Goal: Task Accomplishment & Management: Manage account settings

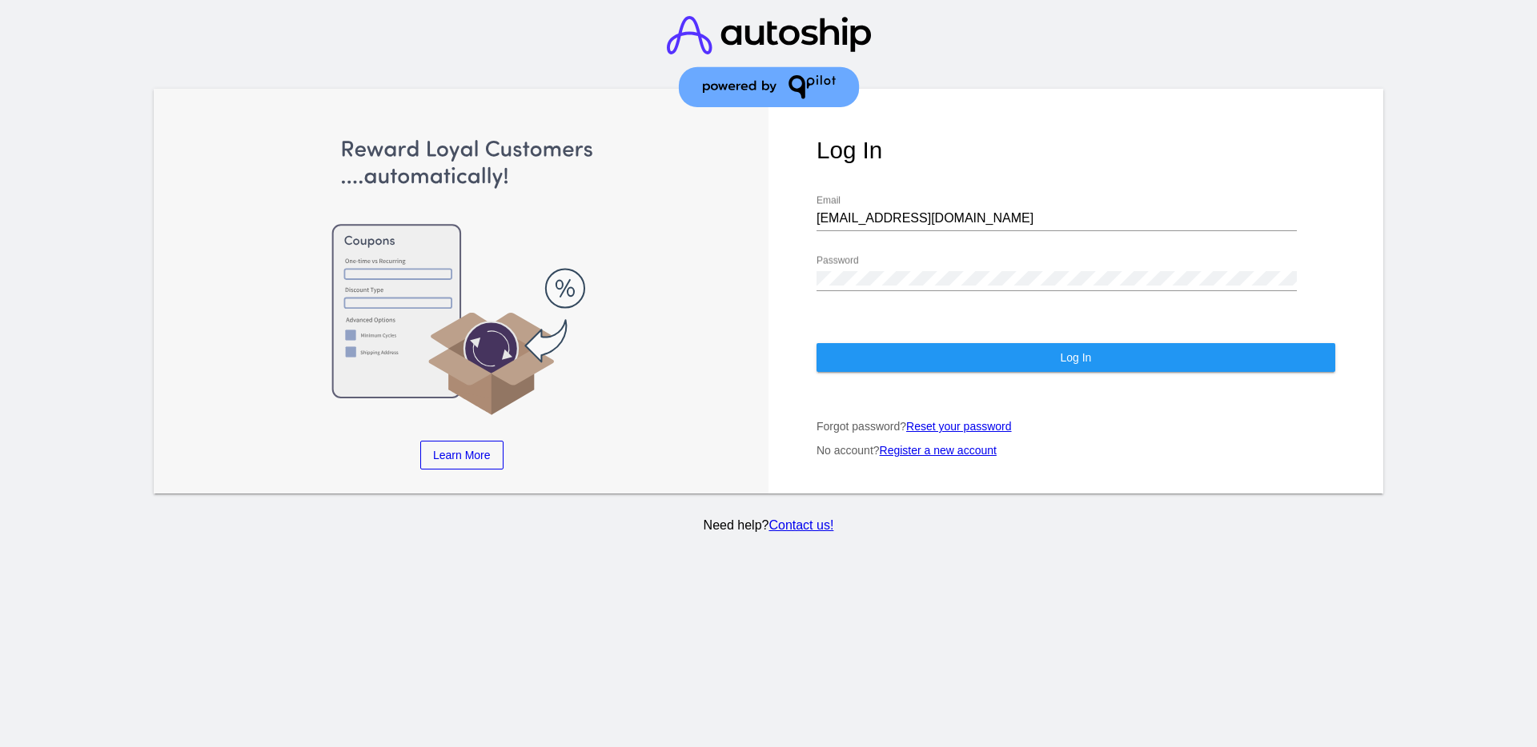
click at [939, 229] on div "[EMAIL_ADDRESS][DOMAIN_NAME] Email" at bounding box center [1056, 213] width 480 height 36
drag, startPoint x: 944, startPoint y: 217, endPoint x: 790, endPoint y: 239, distance: 155.3
click at [790, 239] on div "Log In [EMAIL_ADDRESS][DOMAIN_NAME] Email Password Log In Forgot password? Rese…" at bounding box center [1075, 291] width 615 height 405
paste input "[EMAIL_ADDRESS][DOMAIN_NAME]"
type input "[EMAIL_ADDRESS][DOMAIN_NAME]"
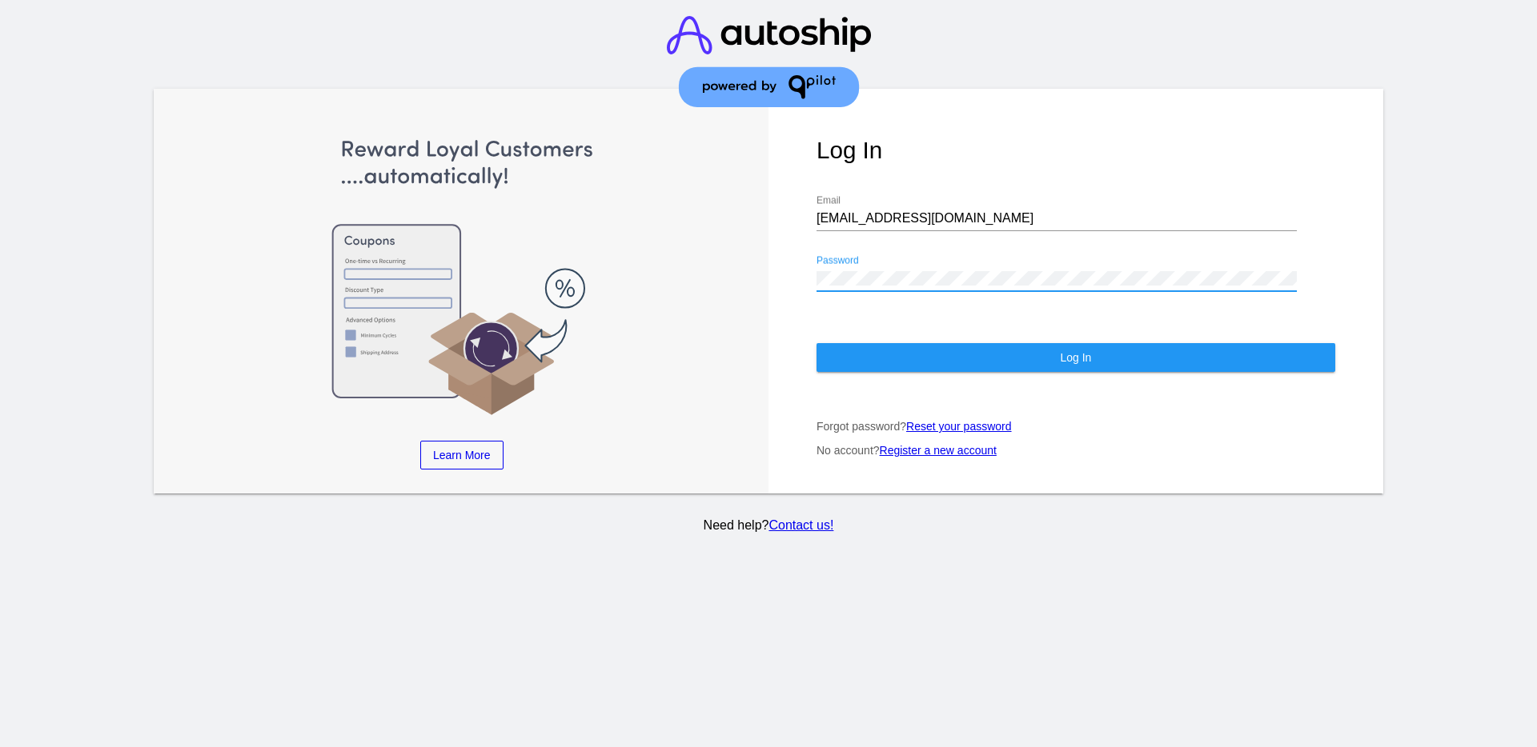
click at [771, 270] on div "Log In [EMAIL_ADDRESS][DOMAIN_NAME] Email Password Log In Forgot password? Rese…" at bounding box center [1075, 291] width 615 height 405
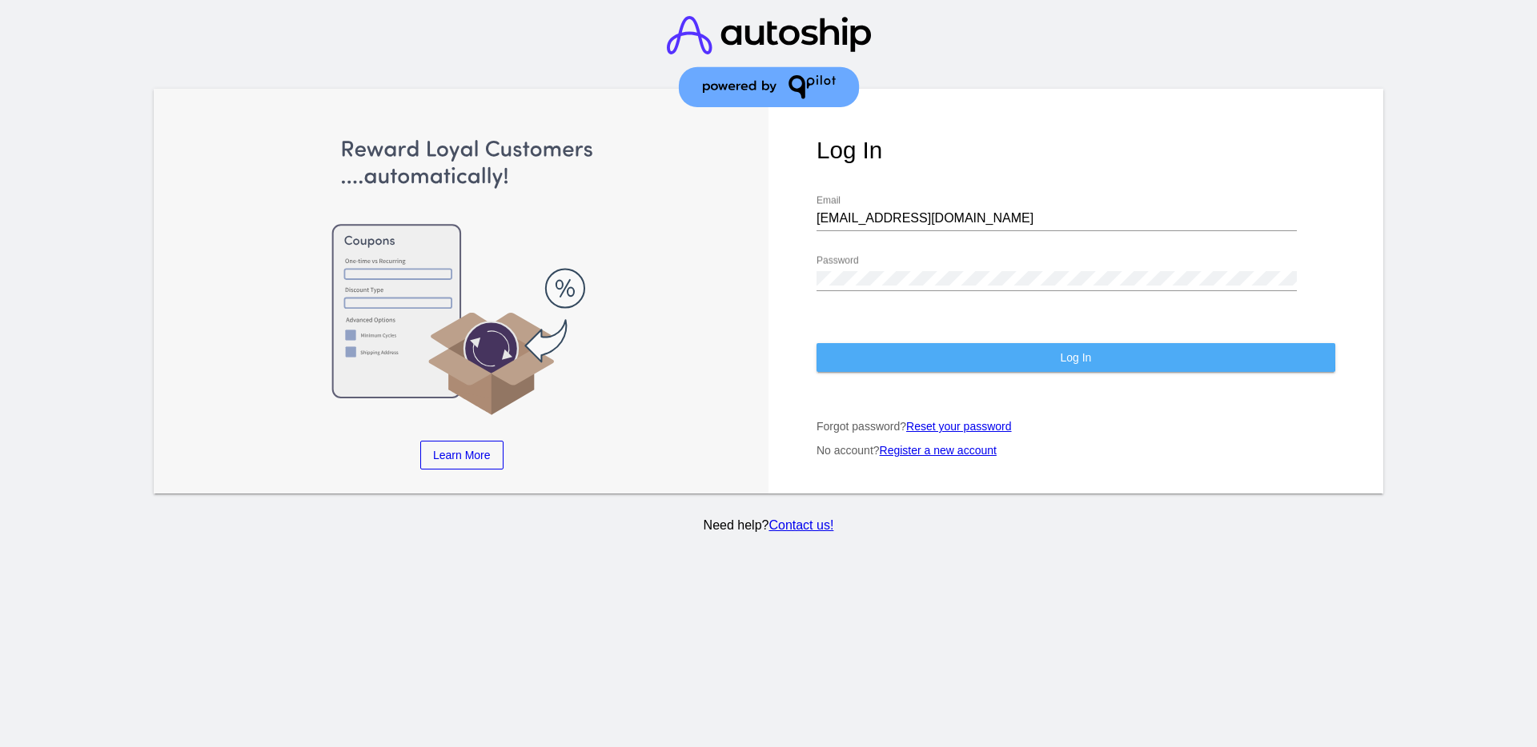
click at [883, 355] on button "Log In" at bounding box center [1075, 357] width 519 height 29
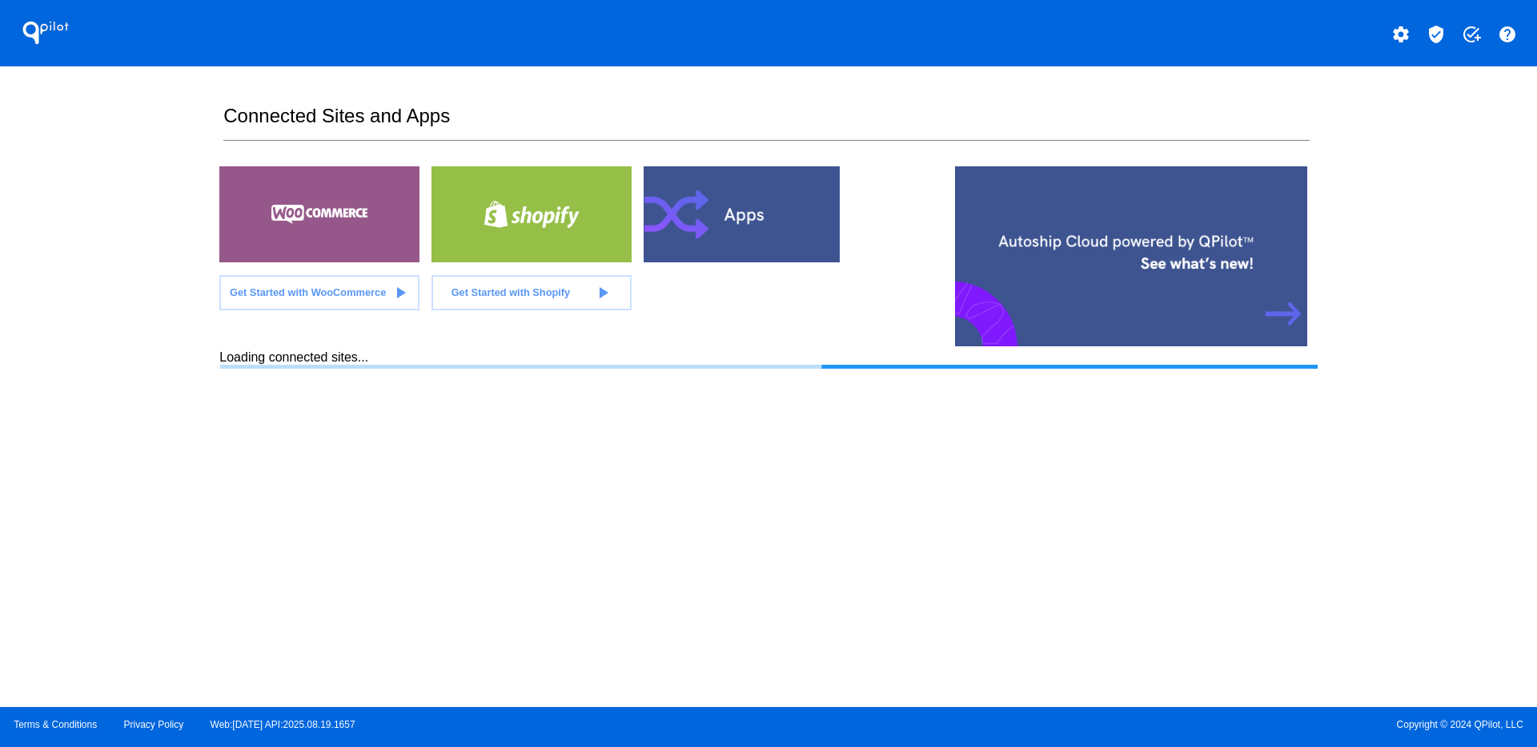
click at [1426, 30] on mat-icon "verified_user" at bounding box center [1435, 34] width 19 height 19
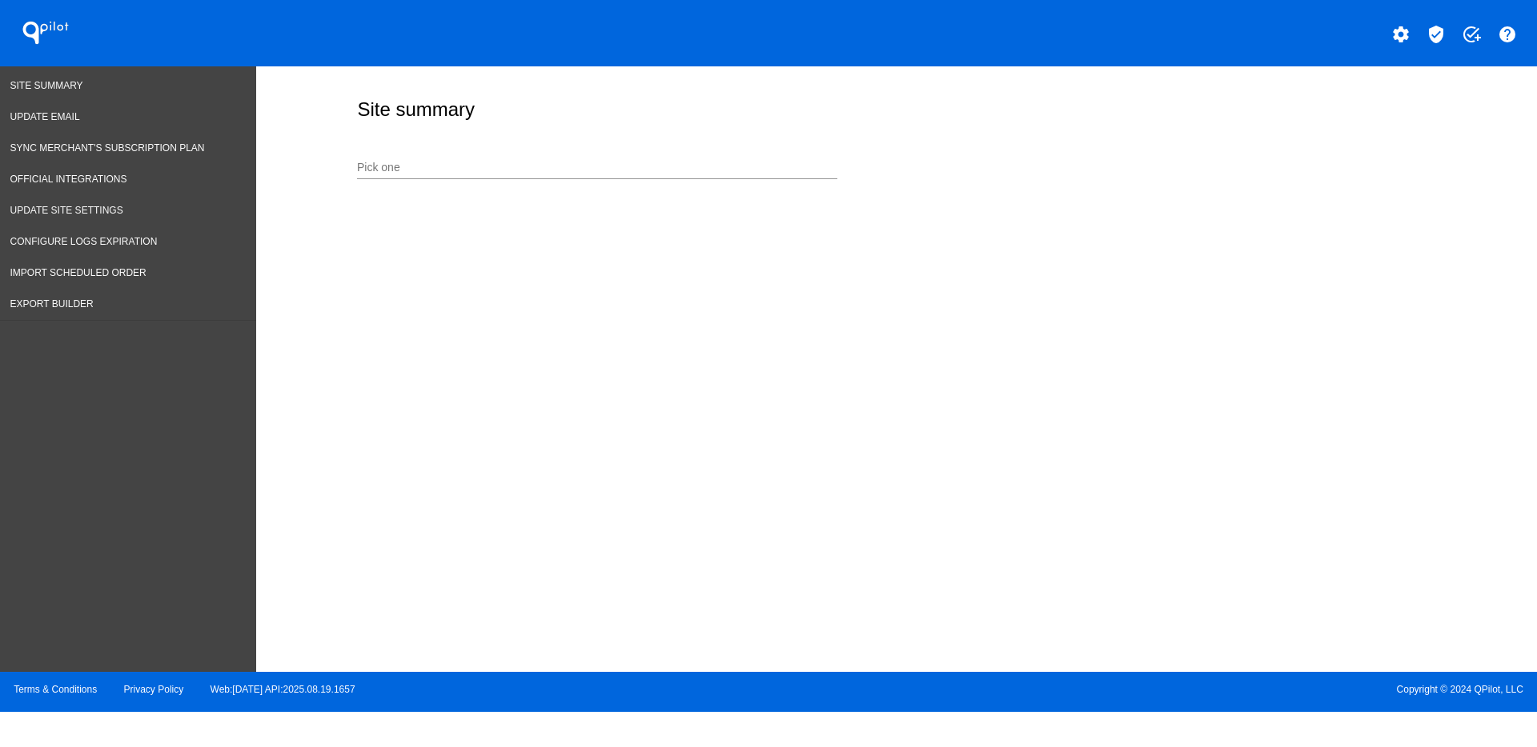
click at [647, 171] on input "Pick one" at bounding box center [597, 168] width 480 height 13
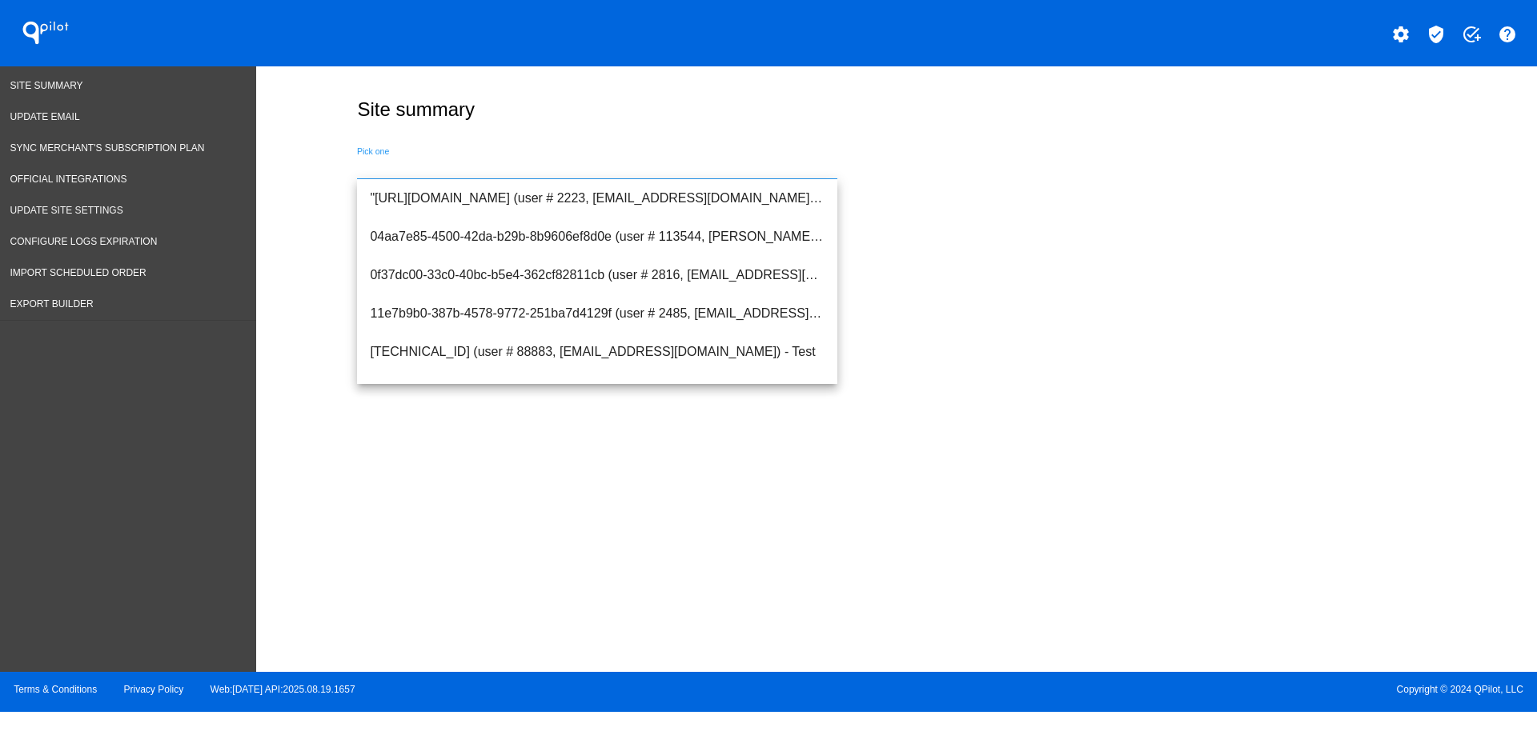
paste input "[PERSON_NAME][EMAIL_ADDRESS][DOMAIN_NAME]"
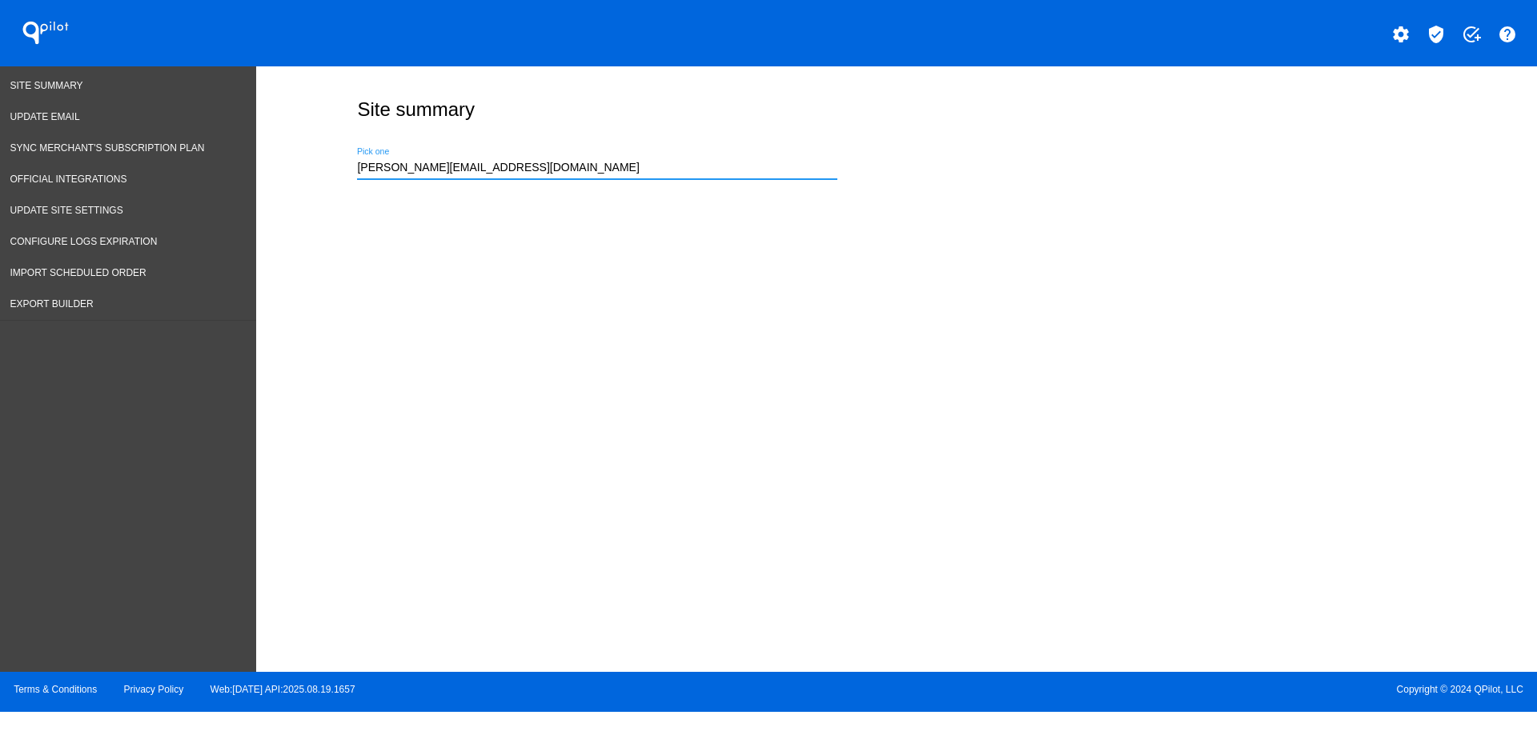
type input "[PERSON_NAME][EMAIL_ADDRESS][DOMAIN_NAME]"
